Goal: Task Accomplishment & Management: Use online tool/utility

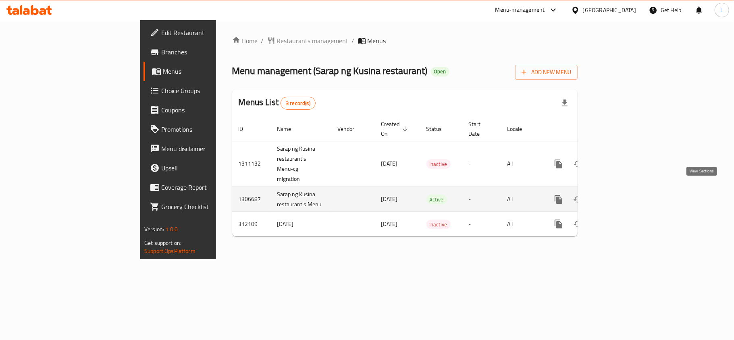
click at [622, 195] on icon "enhanced table" at bounding box center [617, 200] width 10 height 10
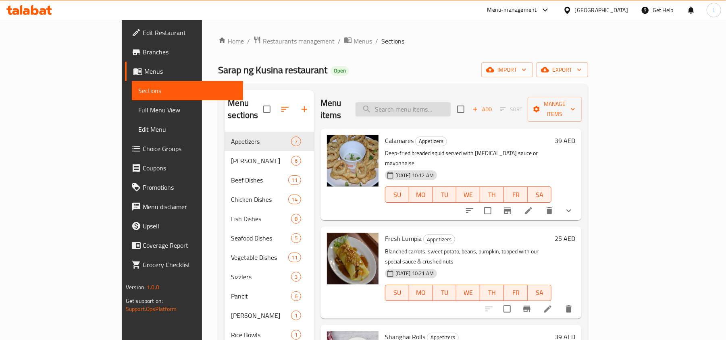
click at [424, 102] on input "search" at bounding box center [403, 109] width 95 height 14
paste input "Sotanghon"
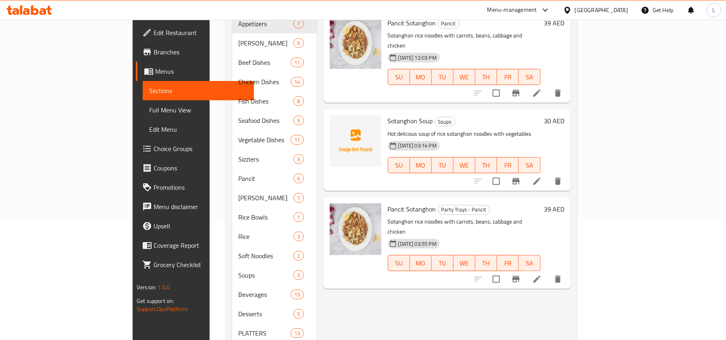
scroll to position [107, 0]
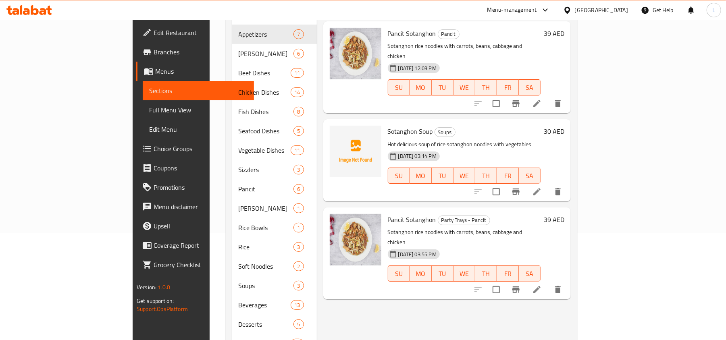
type input "Sotanghon"
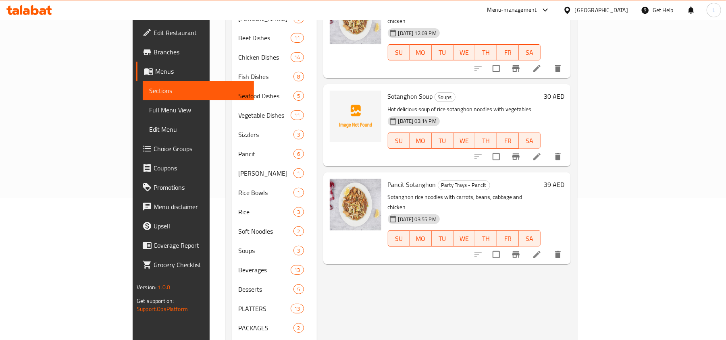
scroll to position [161, 0]
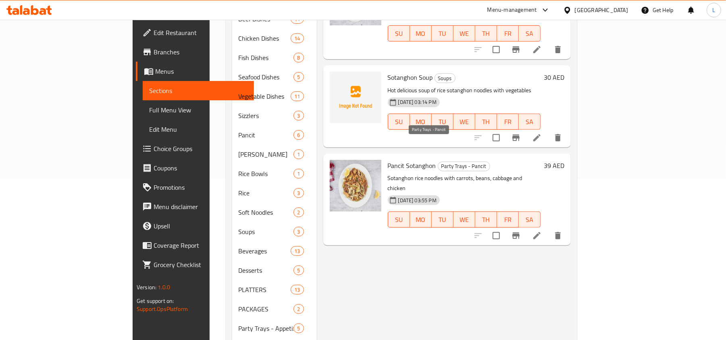
click at [438, 162] on span "Party Trays - Pancit" at bounding box center [464, 166] width 52 height 9
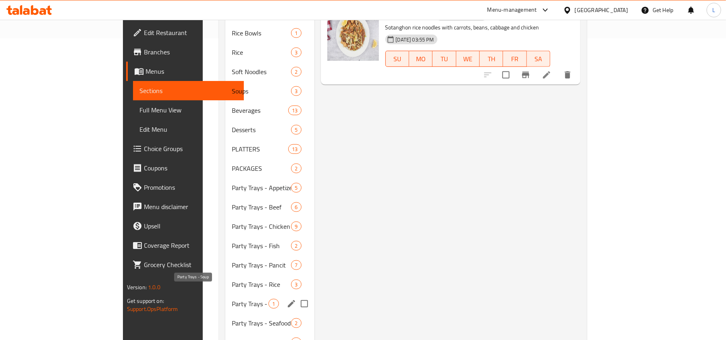
scroll to position [323, 0]
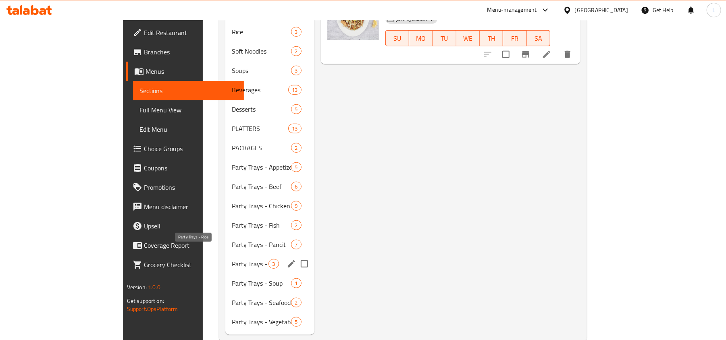
click at [225, 257] on div "Party Trays - Rice 3" at bounding box center [269, 263] width 89 height 19
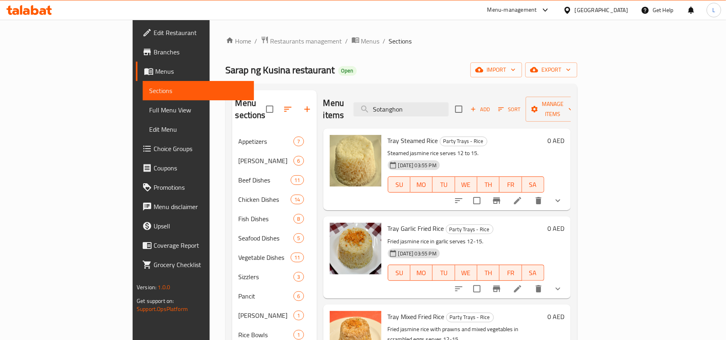
drag, startPoint x: 457, startPoint y: 105, endPoint x: 347, endPoint y: 104, distance: 110.5
click at [347, 104] on div "Menu items Sotanghon Add Sort Manage items" at bounding box center [447, 109] width 248 height 38
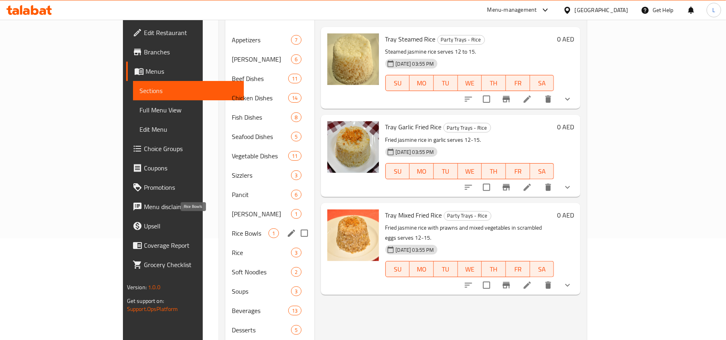
scroll to position [107, 0]
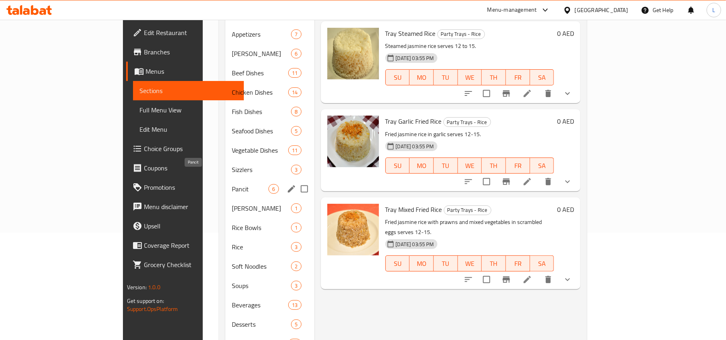
click at [232, 184] on span "Pancit" at bounding box center [250, 189] width 37 height 10
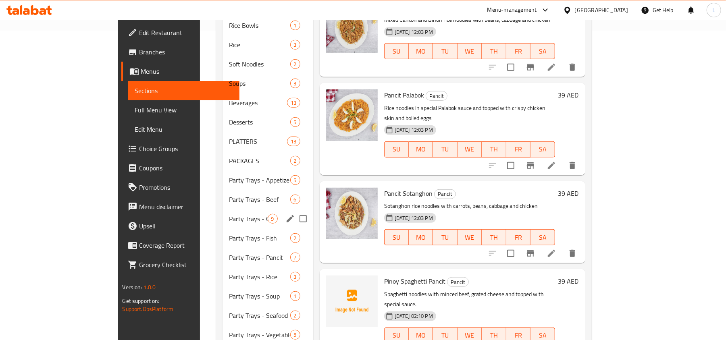
scroll to position [328, 0]
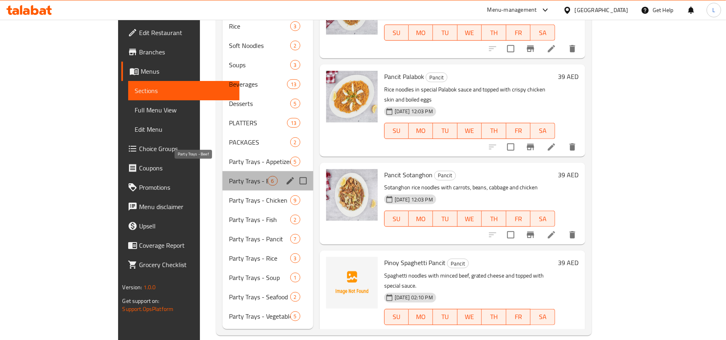
click at [229, 176] on span "Party Trays - Beef" at bounding box center [248, 181] width 39 height 10
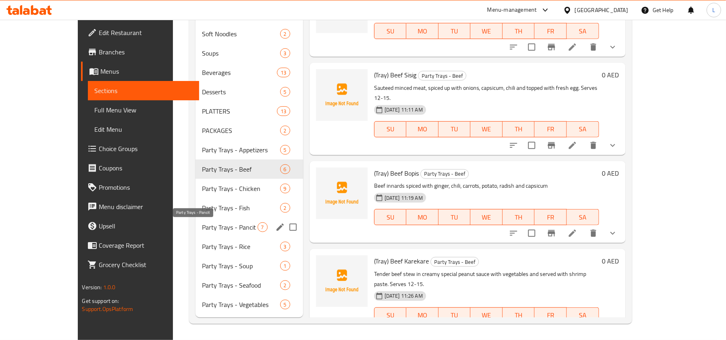
click at [196, 220] on div "Party Trays - Pancit 7" at bounding box center [250, 227] width 108 height 19
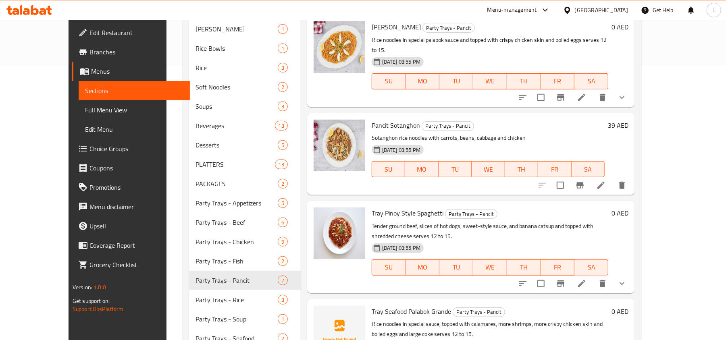
scroll to position [328, 0]
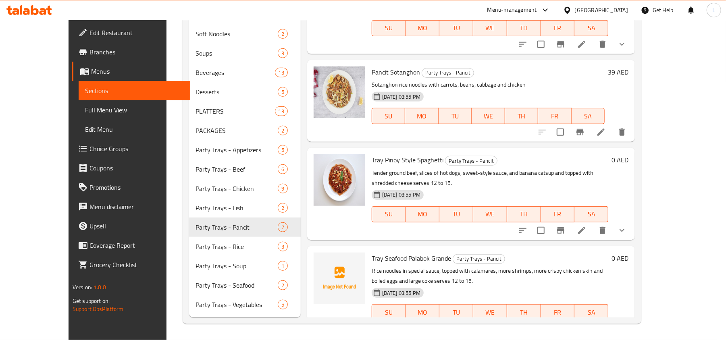
click at [372, 66] on span "Pancit Sotanghon" at bounding box center [396, 72] width 48 height 12
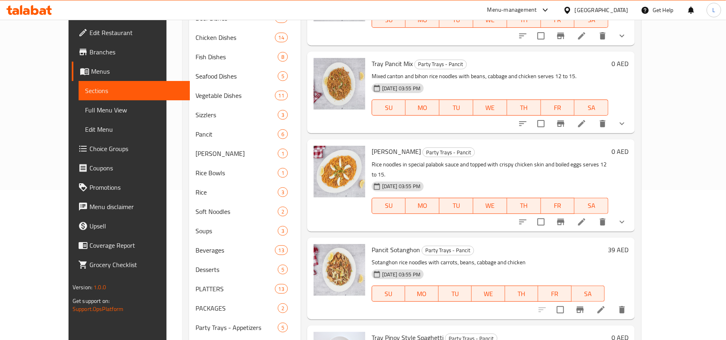
scroll to position [167, 0]
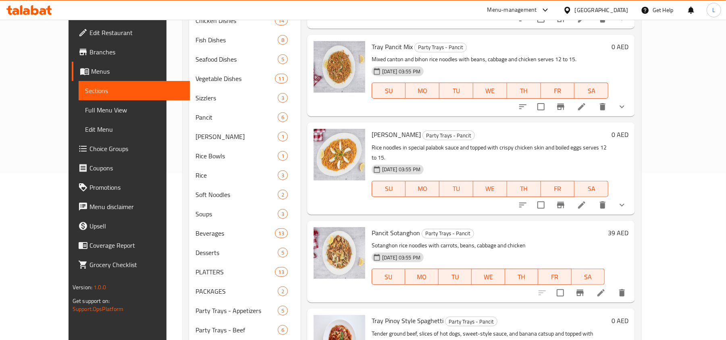
click at [376, 227] on span "Pancit Sotanghon" at bounding box center [396, 233] width 48 height 12
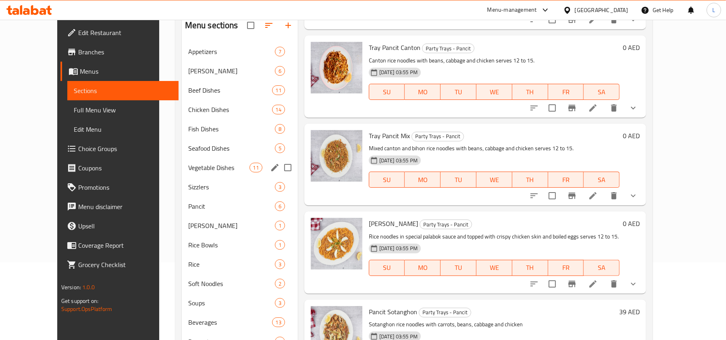
scroll to position [107, 0]
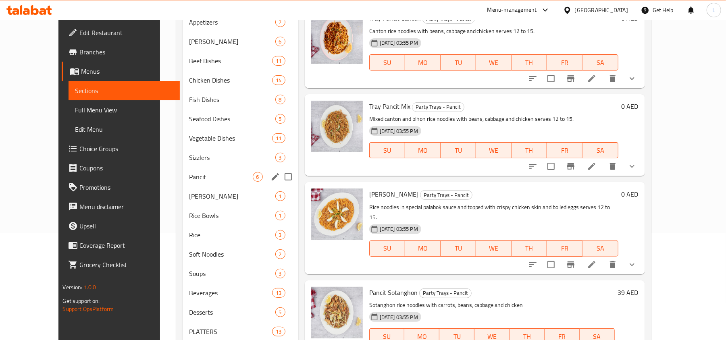
click at [183, 183] on div "Pancit 6" at bounding box center [241, 176] width 116 height 19
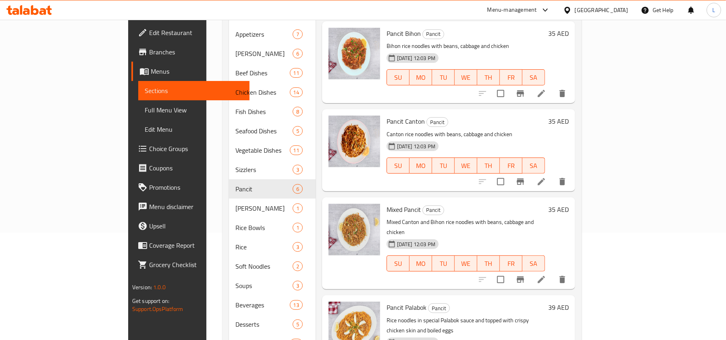
scroll to position [311, 0]
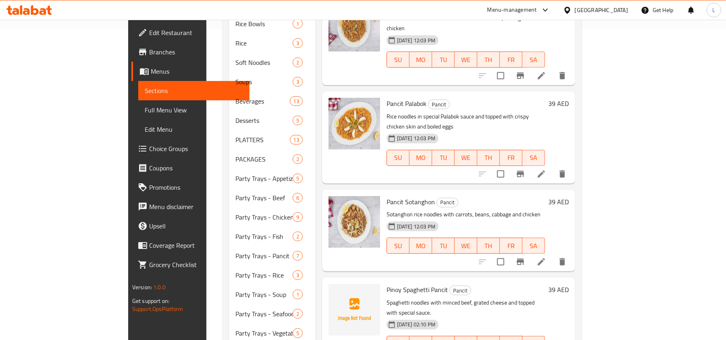
click at [387, 196] on span "Pancit Sotanghon" at bounding box center [411, 202] width 48 height 12
copy h6 "Sotanghon"
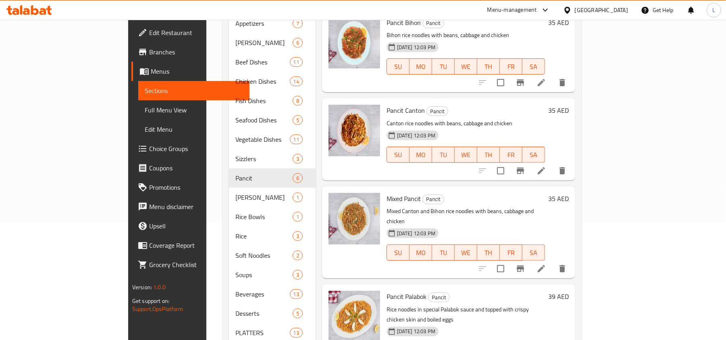
scroll to position [0, 0]
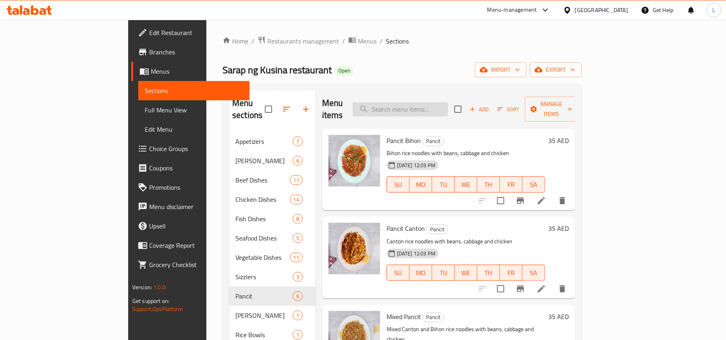
click at [443, 102] on input "search" at bounding box center [400, 109] width 95 height 14
paste input "Sotanghon"
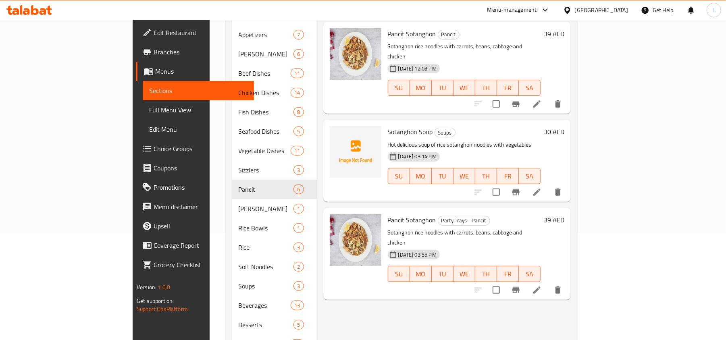
scroll to position [107, 0]
type input "Sotanghon"
click at [397, 41] on p "Sotanghon rice noodles with carrots, beans, cabbage and chicken" at bounding box center [464, 51] width 153 height 20
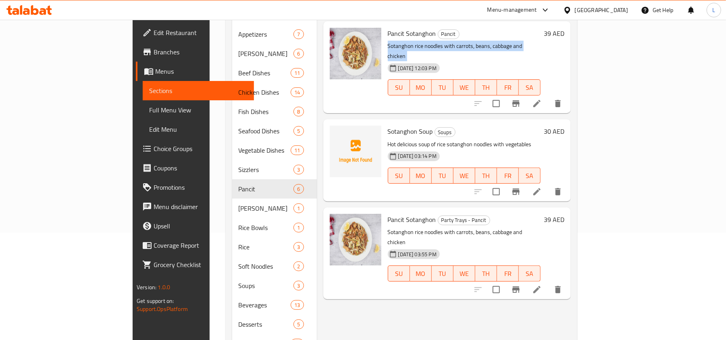
copy div "Sotanghon rice noodles with carrots, beans, cabbage and chicken"
click at [388, 214] on span "Pancit Sotanghon" at bounding box center [412, 220] width 48 height 12
copy h6 "Pancit Sotanghon"
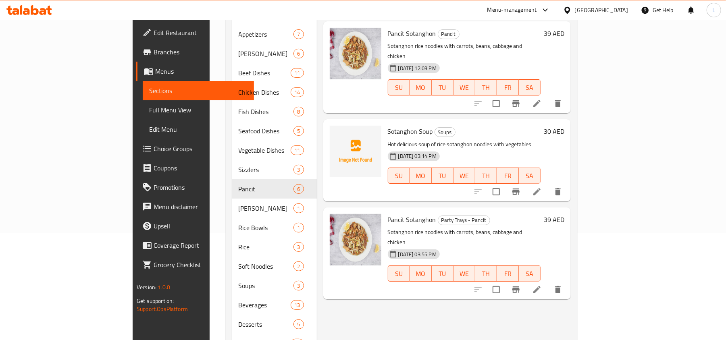
click at [413, 227] on p "Sotanghon rice noodles with carrots, beans, cabbage and chicken" at bounding box center [464, 237] width 153 height 20
copy div "Sotanghon rice noodles with carrots, beans, cabbage and chicken"
click at [413, 227] on p "Sotanghon rice noodles with carrots, beans, cabbage and chicken" at bounding box center [464, 237] width 153 height 20
click at [521, 285] on icon "Branch-specific-item" at bounding box center [516, 290] width 10 height 10
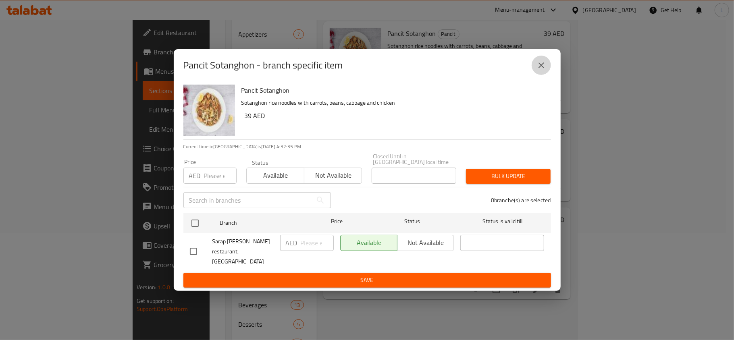
click at [542, 70] on icon "close" at bounding box center [542, 65] width 10 height 10
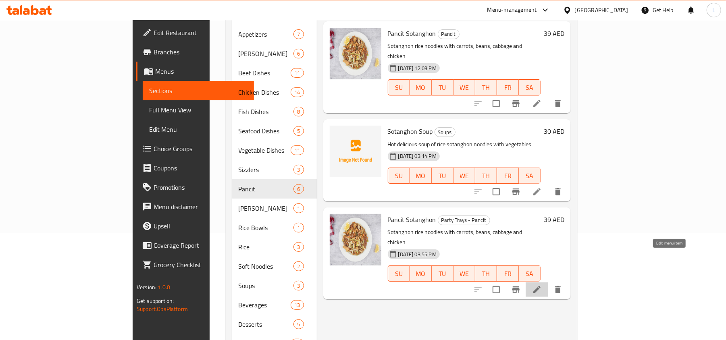
click at [542, 285] on icon at bounding box center [537, 290] width 10 height 10
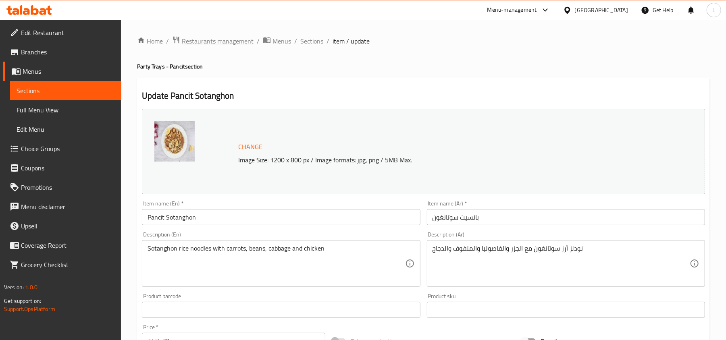
click at [218, 42] on span "Restaurants management" at bounding box center [218, 41] width 72 height 10
